Goal: Task Accomplishment & Management: Manage account settings

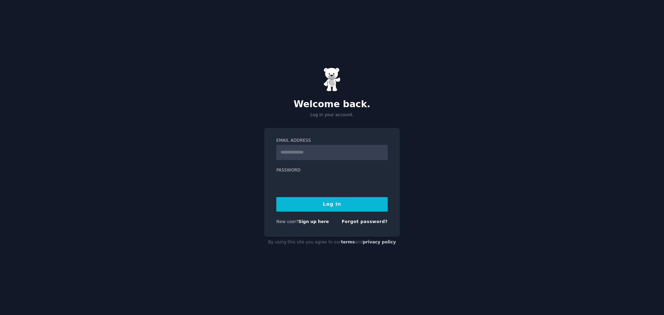
type input "**********"
click at [333, 198] on button "Log In" at bounding box center [331, 204] width 111 height 15
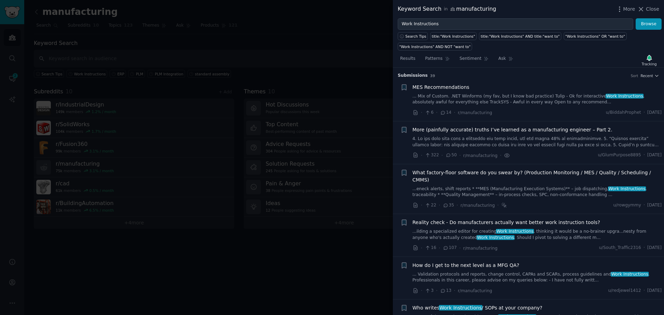
click at [568, 100] on link "... Mix of Custom. .NET Winforms (my fav, but I know bad practice) Tulip - Ok f…" at bounding box center [537, 99] width 249 height 12
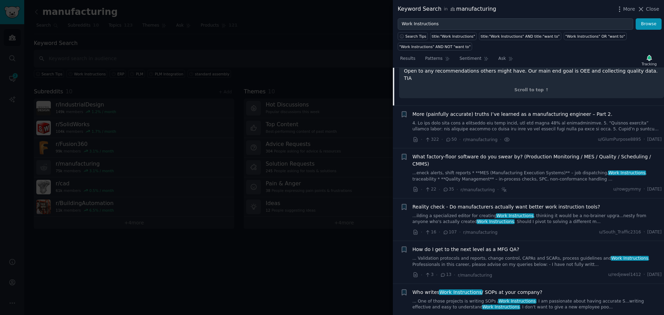
scroll to position [184, 0]
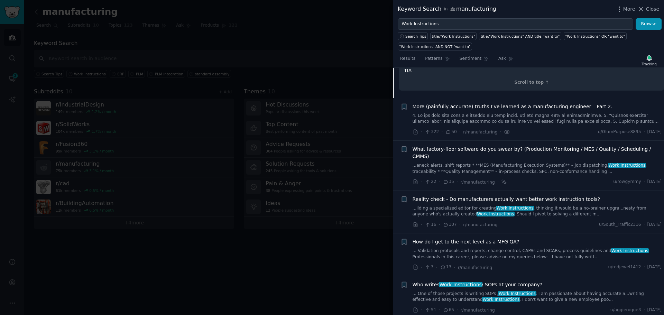
click at [562, 163] on link "...eneck alerts, shift reports * **MES (Manufacturing Execution Systems)** – jo…" at bounding box center [537, 169] width 249 height 12
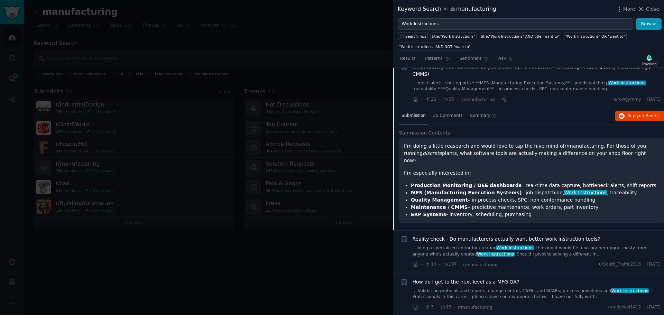
scroll to position [131, 0]
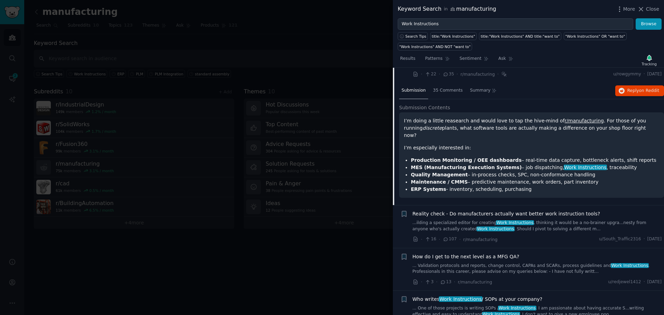
click at [559, 220] on link "...ilding a specialized editor for creating Work Instructions , thinking it wou…" at bounding box center [537, 226] width 249 height 12
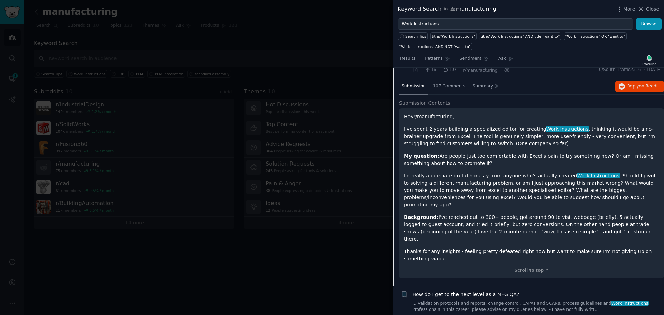
scroll to position [277, 0]
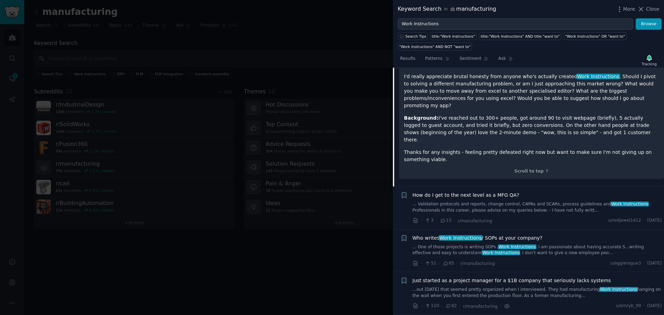
click at [209, 229] on div at bounding box center [332, 157] width 664 height 315
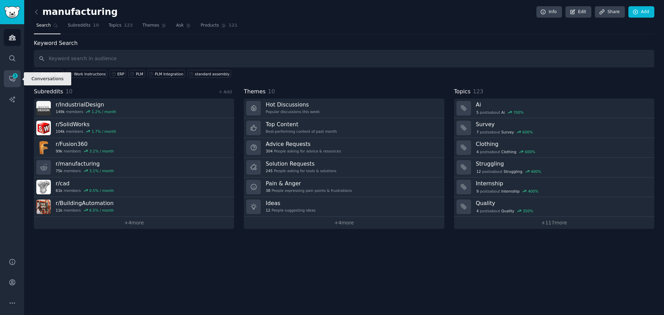
click at [11, 78] on icon "Sidebar" at bounding box center [12, 78] width 7 height 7
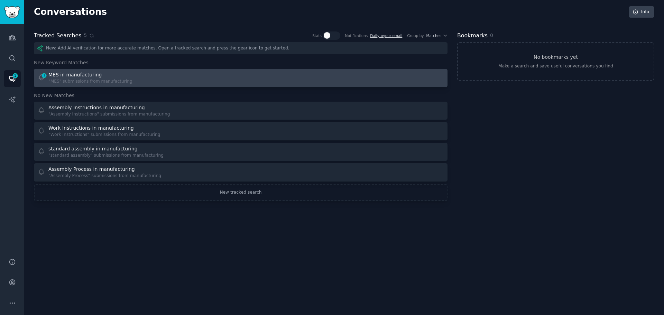
click at [88, 79] on div ""MES" submissions from manufacturing" at bounding box center [90, 82] width 84 height 6
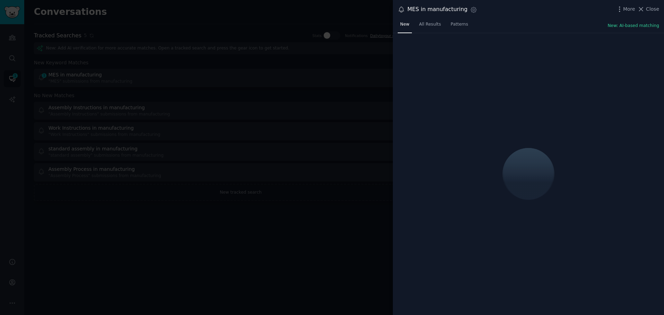
click at [292, 258] on div at bounding box center [332, 157] width 664 height 315
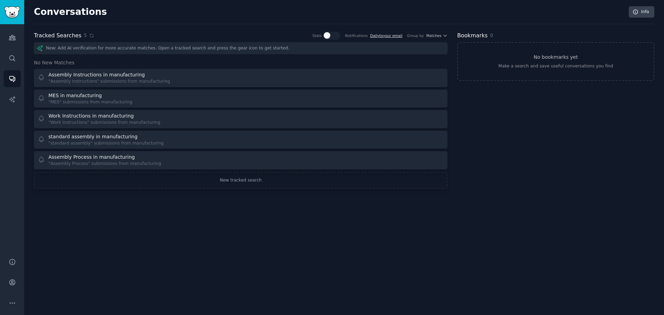
click at [382, 34] on link "Daily to your email" at bounding box center [386, 36] width 32 height 4
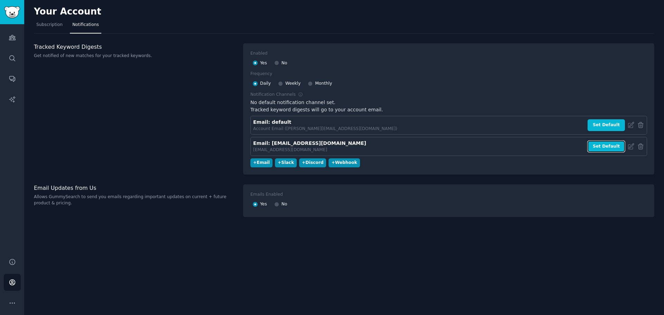
click at [611, 145] on button "Set Default" at bounding box center [606, 147] width 37 height 12
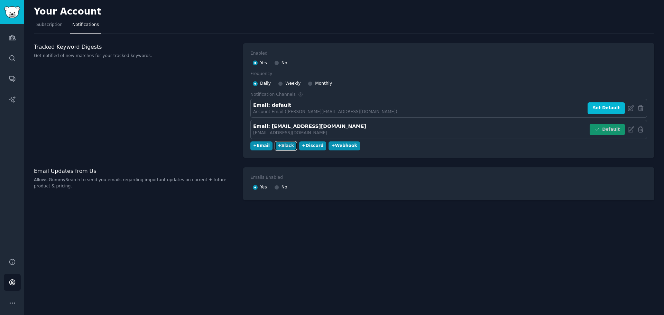
click at [284, 145] on div "+ Slack" at bounding box center [286, 146] width 16 height 6
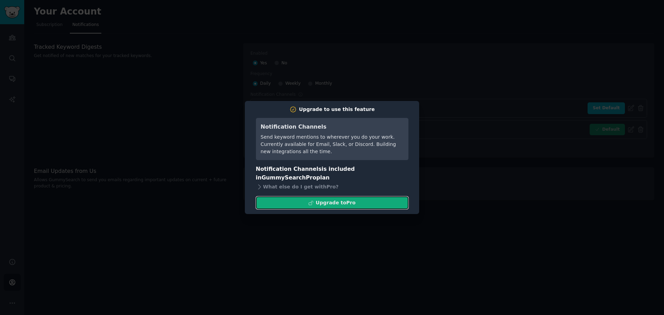
click at [294, 201] on button "Upgrade to Pro" at bounding box center [332, 203] width 153 height 13
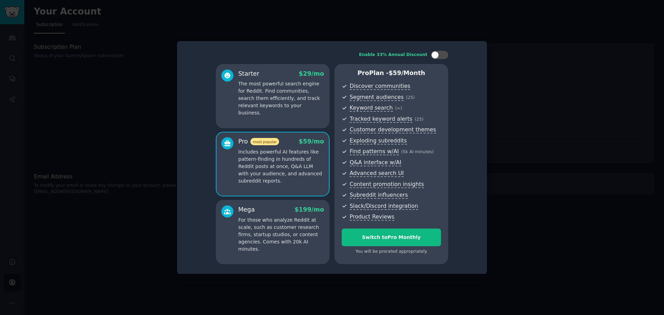
click at [514, 79] on div at bounding box center [332, 157] width 664 height 315
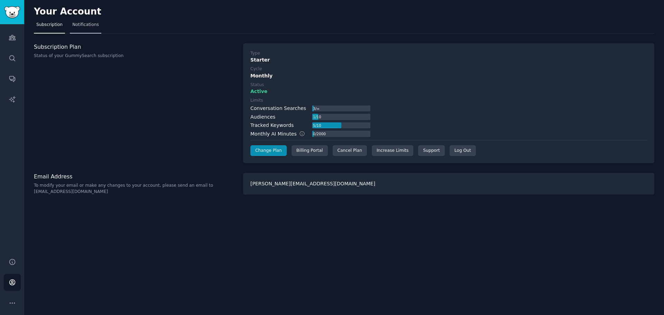
click at [94, 21] on link "Notifications" at bounding box center [85, 26] width 31 height 14
